Goal: Find specific page/section: Find specific page/section

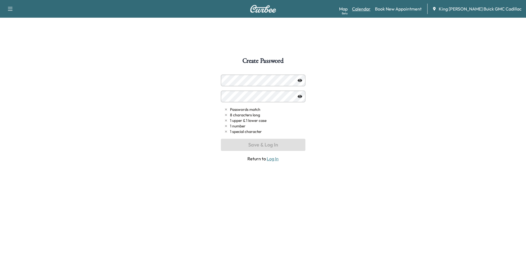
click at [337, 7] on link "Calendar" at bounding box center [361, 9] width 18 height 7
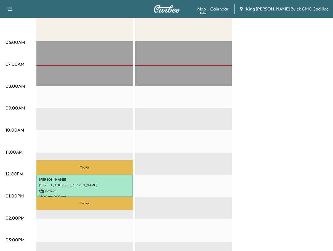
scroll to position [28, 0]
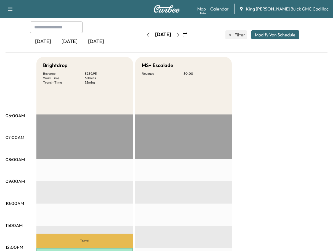
click at [180, 33] on icon "button" at bounding box center [178, 35] width 4 height 4
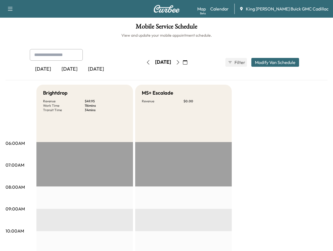
click at [183, 63] on button "button" at bounding box center [177, 62] width 9 height 9
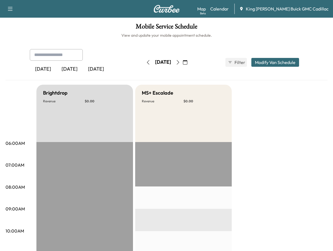
click at [180, 62] on icon "button" at bounding box center [178, 62] width 4 height 4
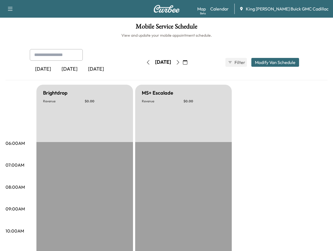
click at [180, 62] on icon "button" at bounding box center [178, 62] width 4 height 4
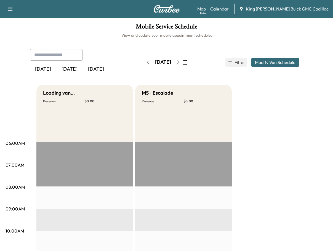
click at [180, 62] on icon "button" at bounding box center [178, 62] width 4 height 4
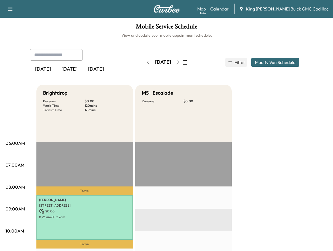
click at [74, 67] on div "[DATE]" at bounding box center [69, 69] width 26 height 13
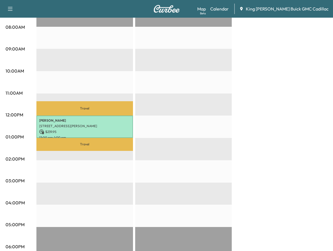
scroll to position [166, 0]
